Goal: Information Seeking & Learning: Check status

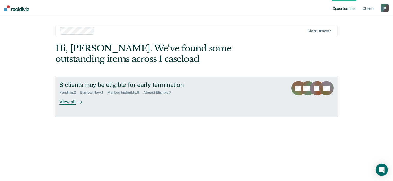
click at [67, 104] on div "View all" at bounding box center [73, 100] width 29 height 10
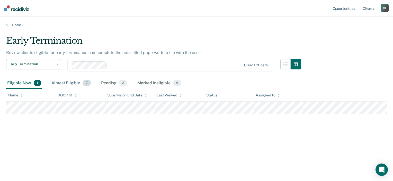
click at [70, 84] on div "Almost Eligible 7" at bounding box center [70, 83] width 41 height 11
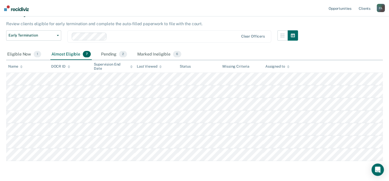
scroll to position [17, 0]
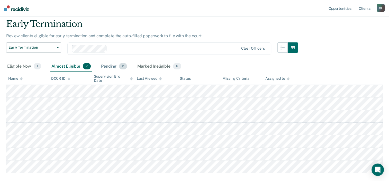
click at [115, 66] on div "Pending 2" at bounding box center [114, 66] width 28 height 11
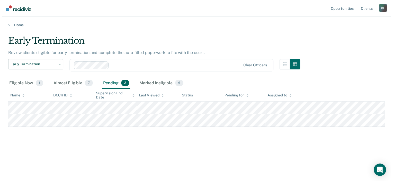
scroll to position [0, 0]
